Goal: Communication & Community: Answer question/provide support

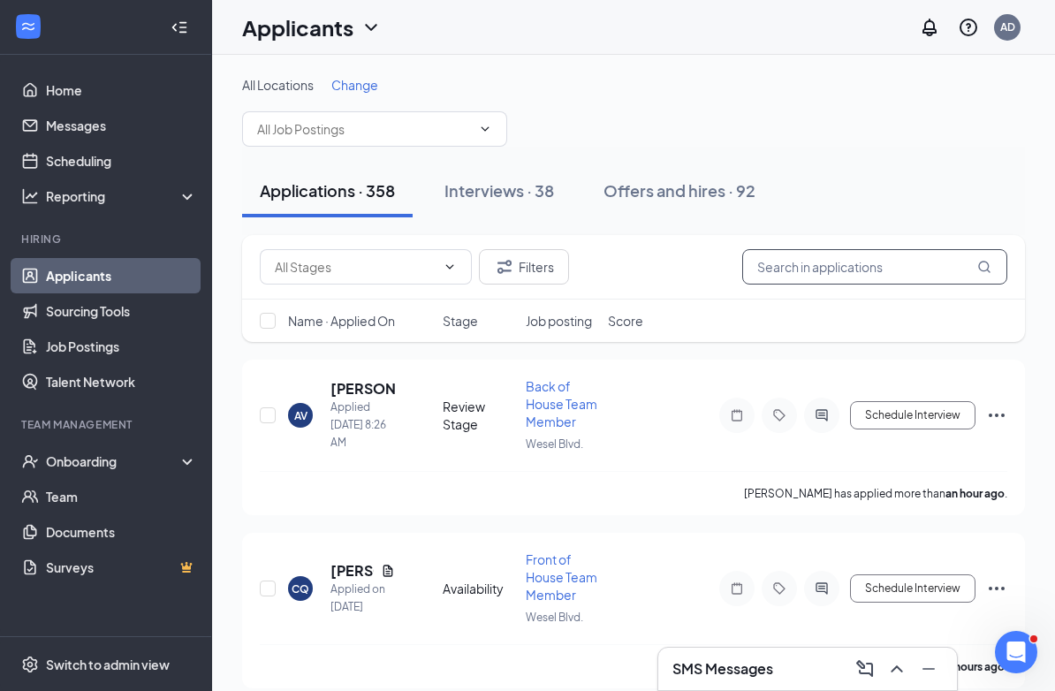
click at [839, 268] on input "text" at bounding box center [874, 266] width 265 height 35
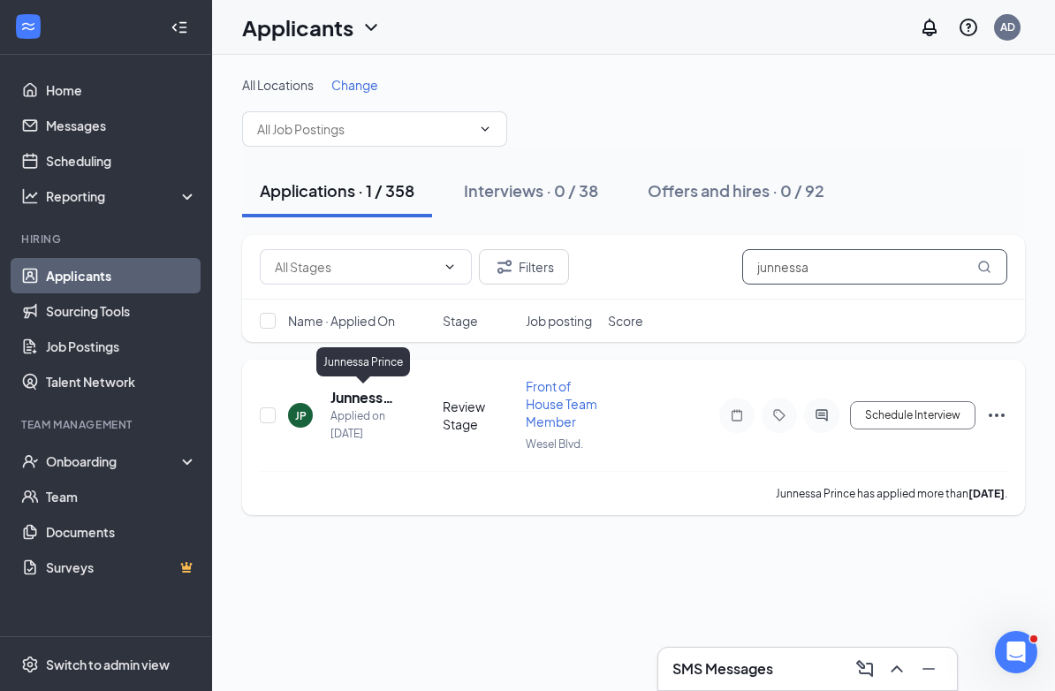
type input "junnessa"
click at [370, 396] on h5 "Junnessa Prince" at bounding box center [363, 397] width 65 height 19
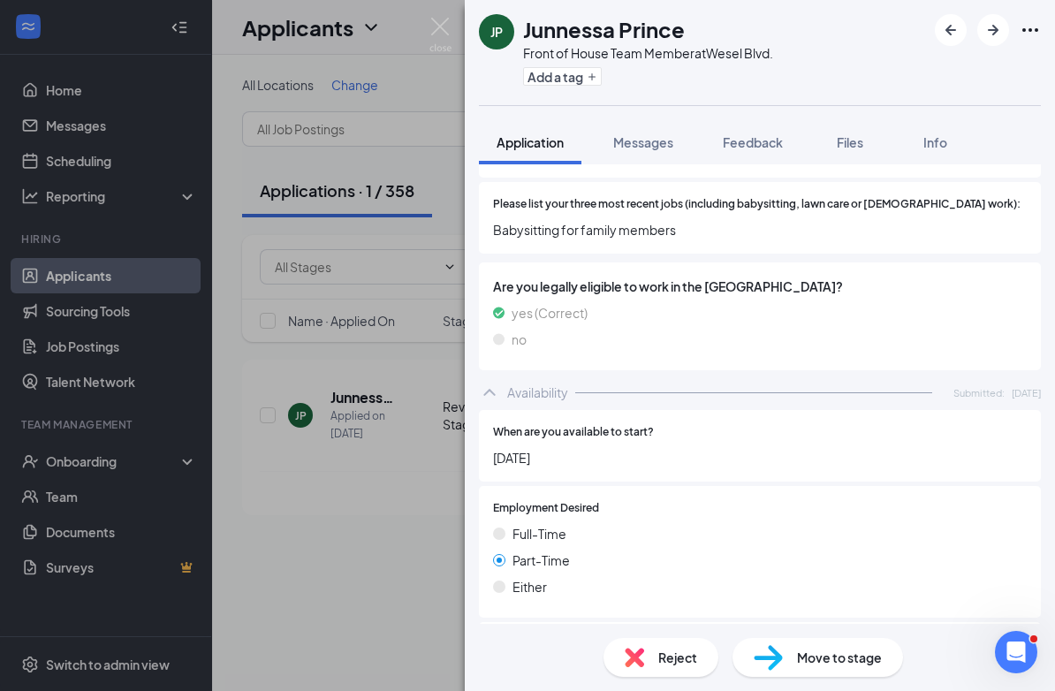
scroll to position [985, 0]
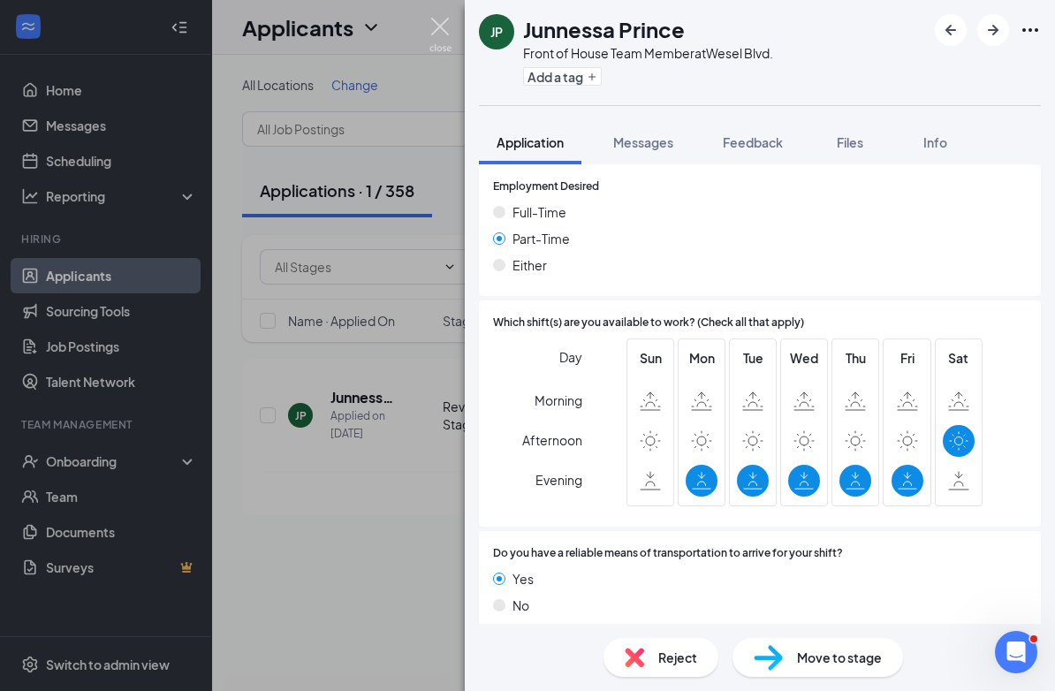
click at [440, 32] on img at bounding box center [441, 35] width 22 height 34
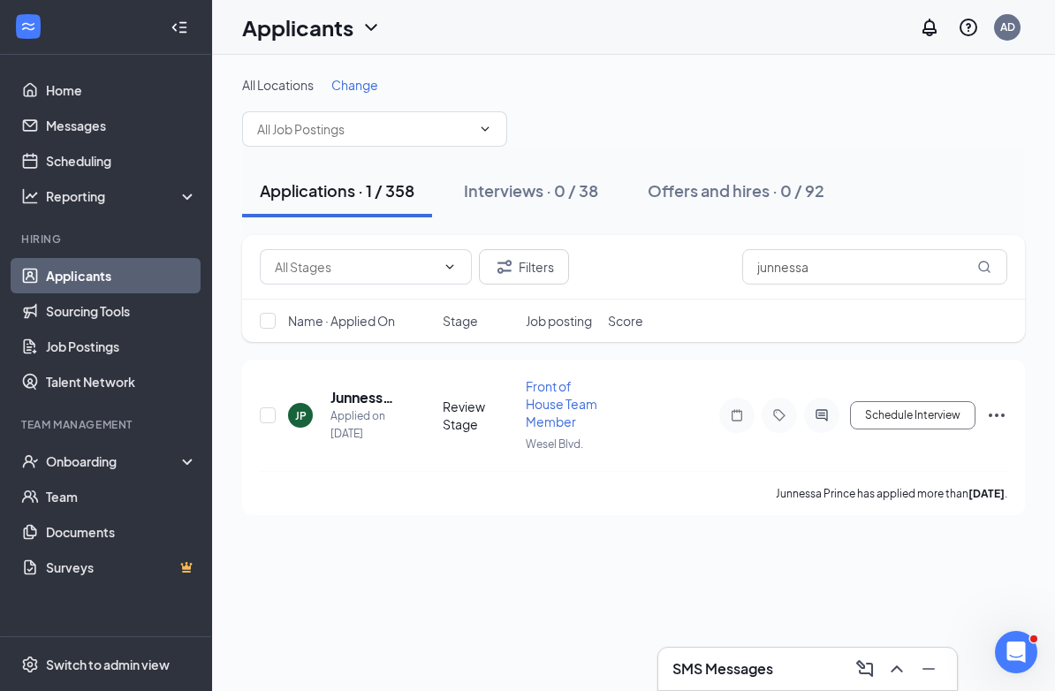
click at [814, 668] on div "SMS Messages" at bounding box center [808, 669] width 270 height 28
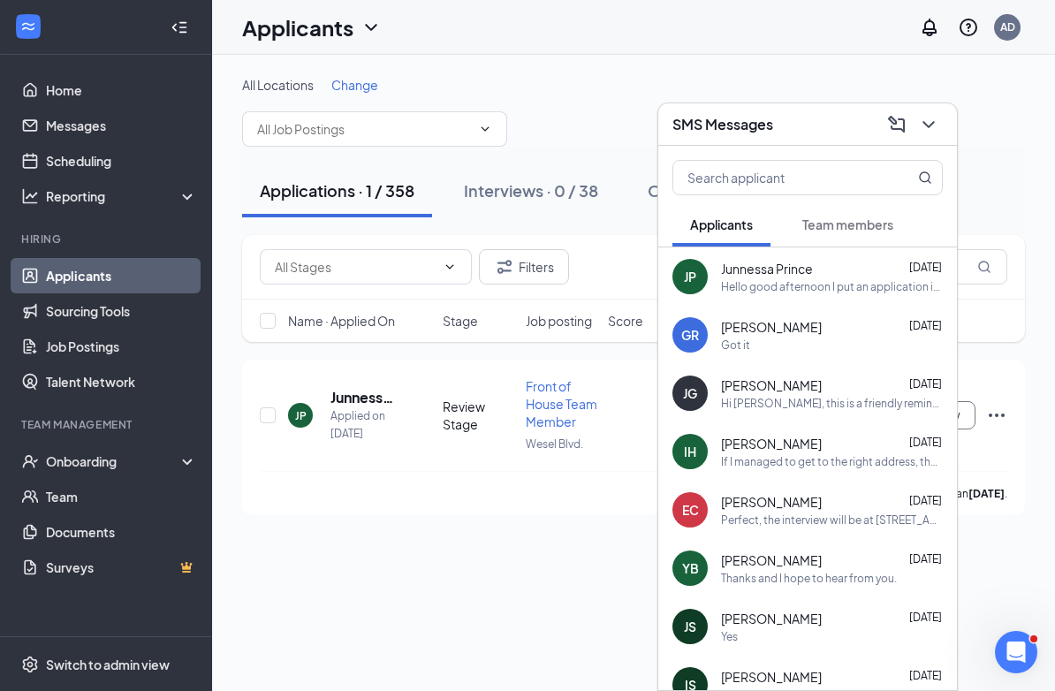
click at [773, 287] on div "Hello good afternoon I put an application in but i haven't heard anything yet I…" at bounding box center [832, 286] width 222 height 15
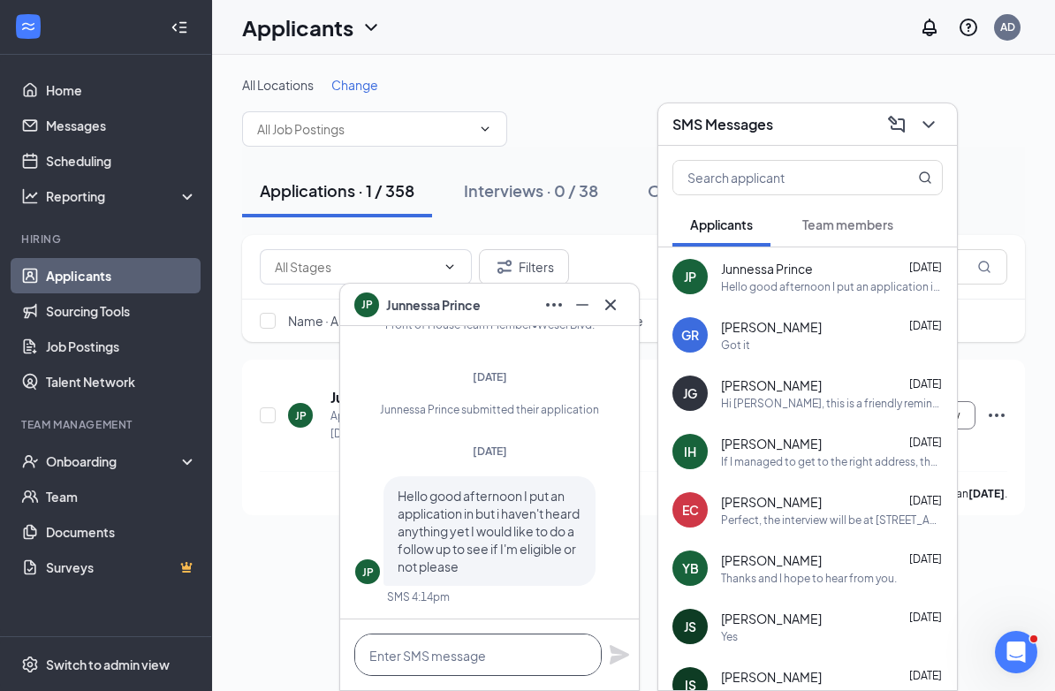
click at [382, 660] on textarea at bounding box center [477, 655] width 247 height 42
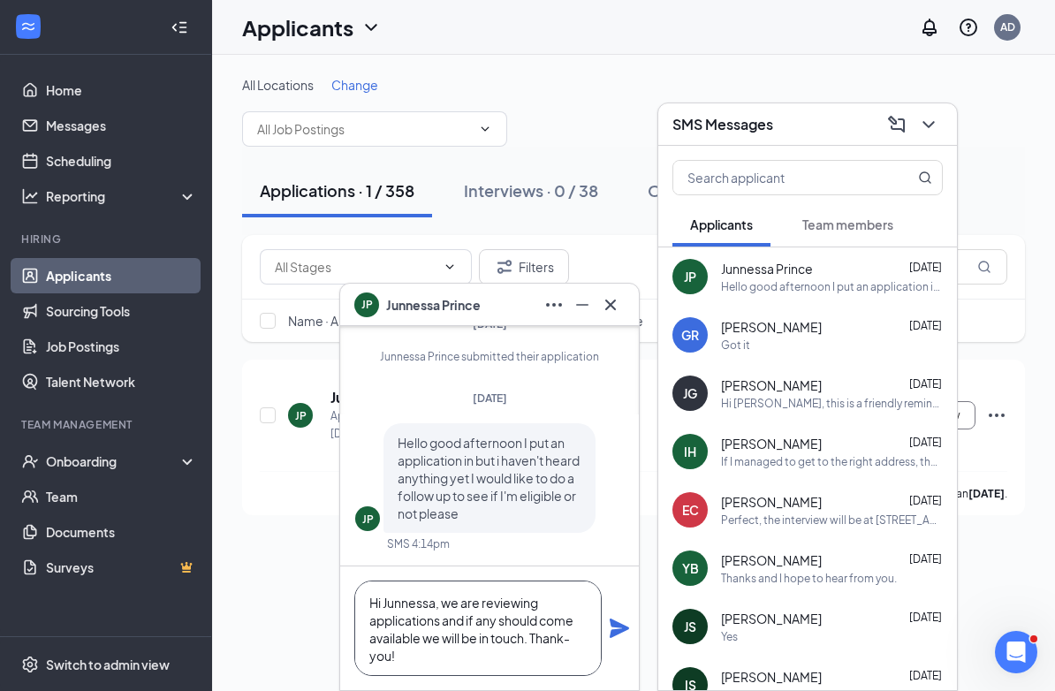
type textarea "Hi Junnessa, we are reviewing applications and if any should come available we …"
click at [616, 626] on icon "Plane" at bounding box center [619, 628] width 19 height 19
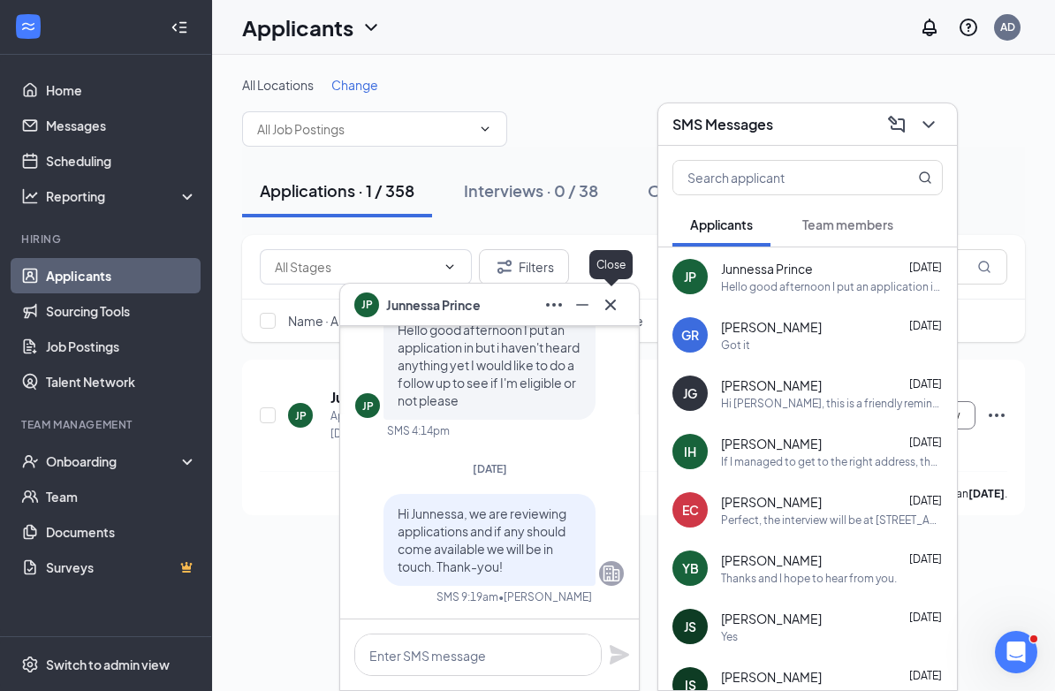
click at [613, 302] on icon "Cross" at bounding box center [610, 304] width 21 height 21
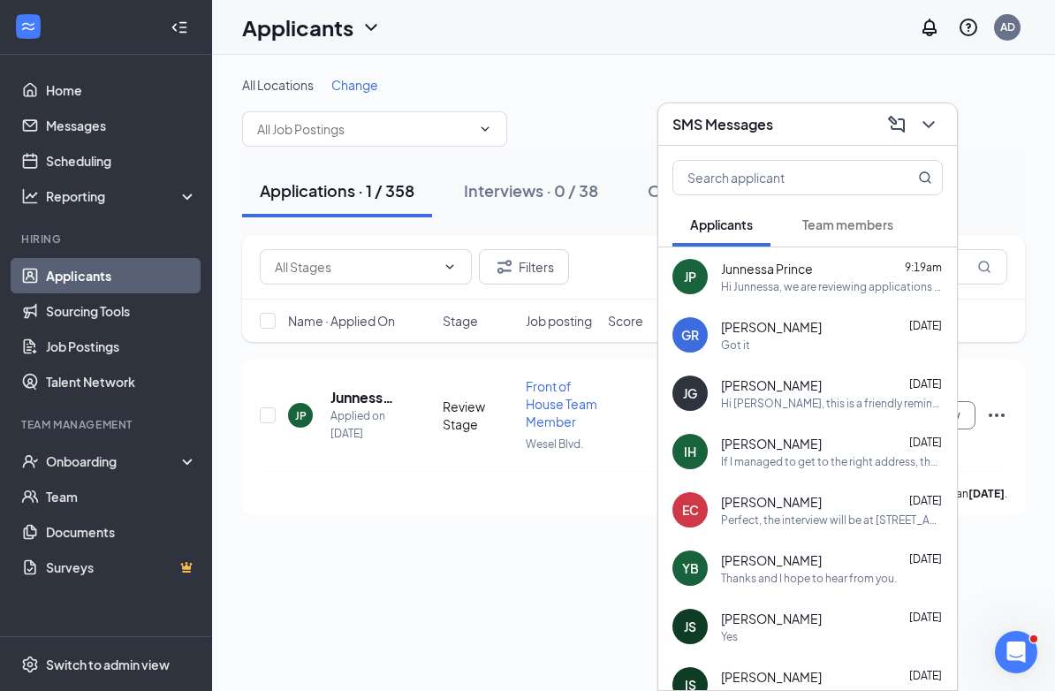
click at [645, 299] on div "Filters junnessa Name · Applied On Stage Job posting Score" at bounding box center [633, 288] width 783 height 107
click at [782, 114] on div "SMS Messages" at bounding box center [808, 123] width 270 height 27
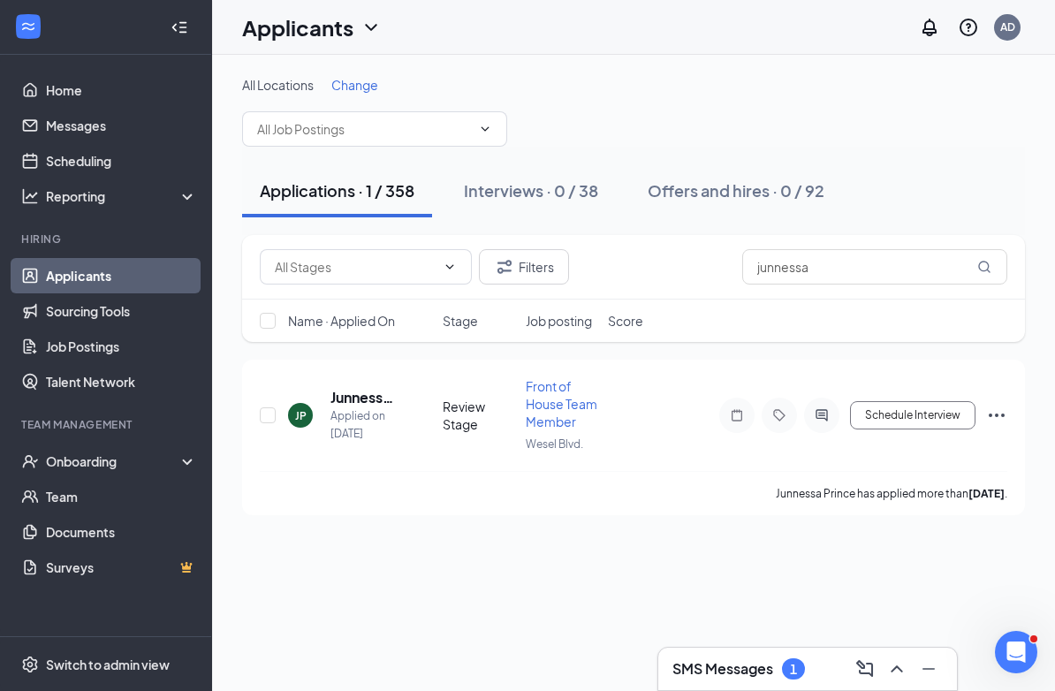
click at [732, 670] on h3 "SMS Messages" at bounding box center [723, 668] width 101 height 19
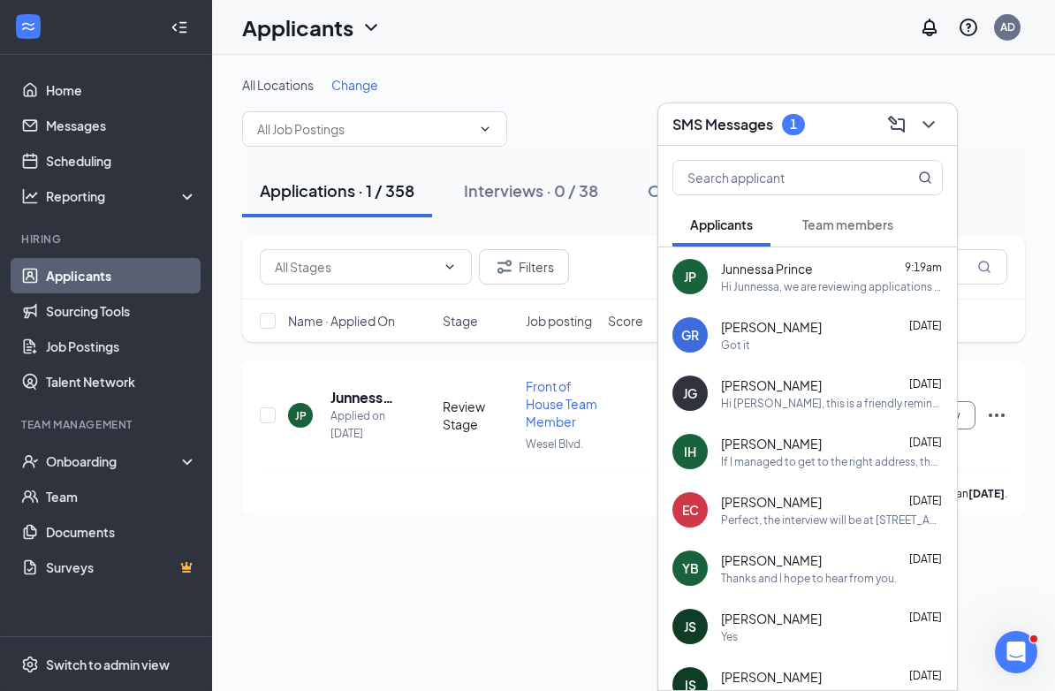
click at [839, 240] on button "Team members" at bounding box center [848, 224] width 126 height 44
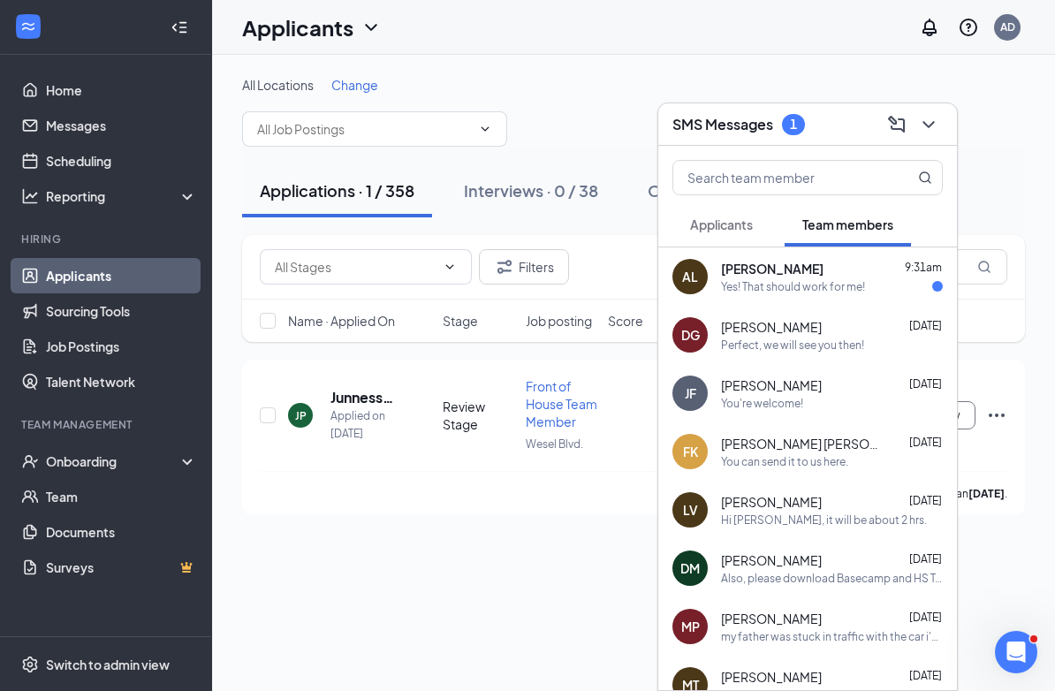
click at [826, 136] on div "SMS Messages 1" at bounding box center [808, 123] width 270 height 27
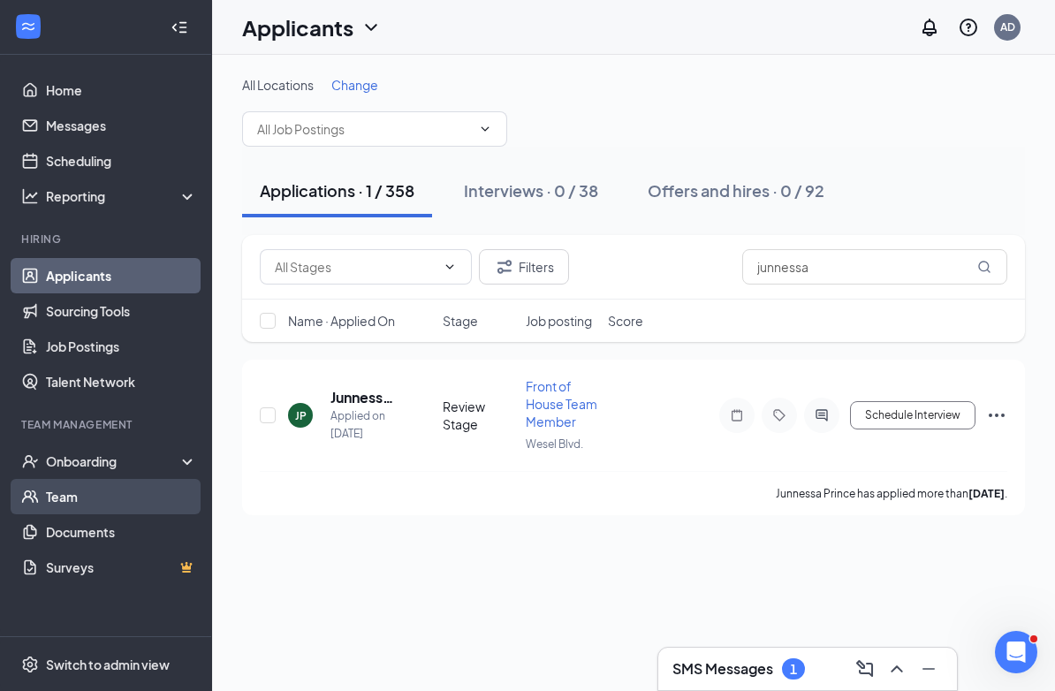
click at [67, 493] on link "Team" at bounding box center [121, 496] width 151 height 35
